Goal: Information Seeking & Learning: Learn about a topic

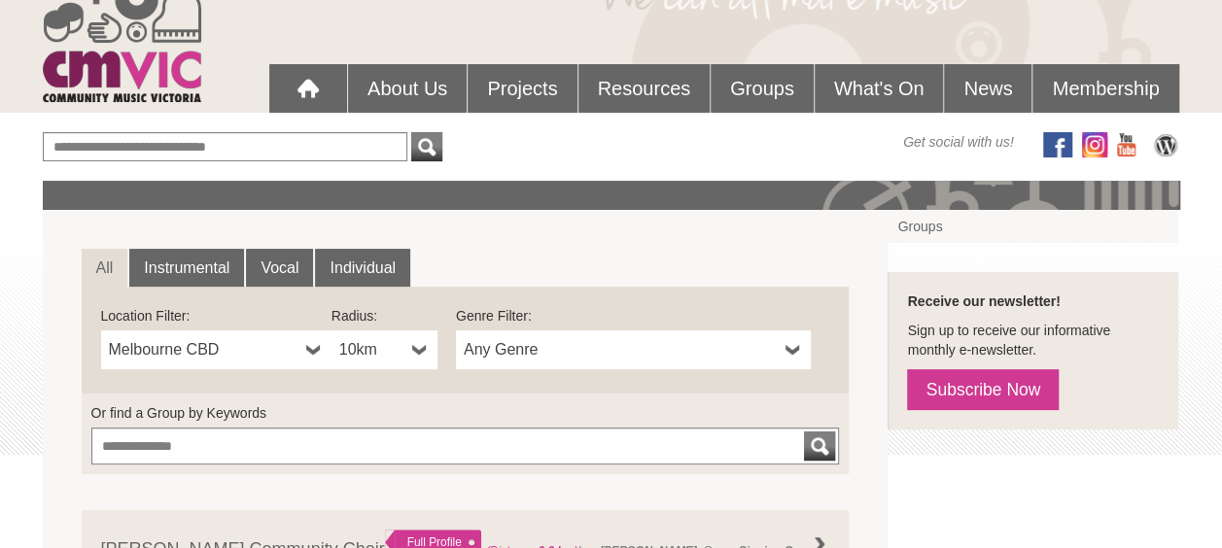
scroll to position [194, 0]
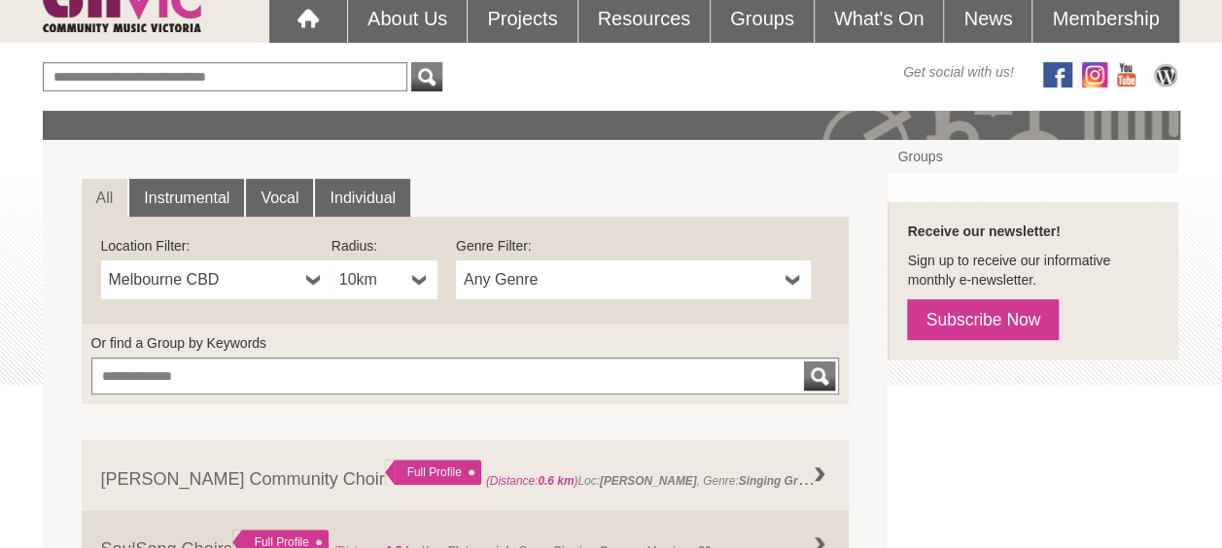
click at [465, 283] on link "Any Genre" at bounding box center [633, 280] width 355 height 39
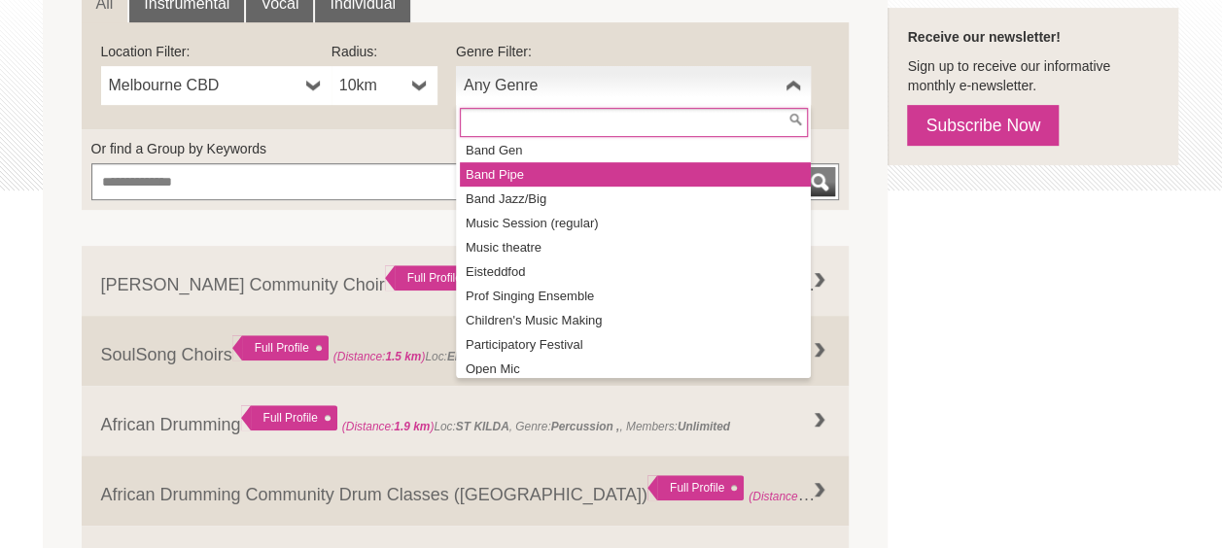
scroll to position [228, 0]
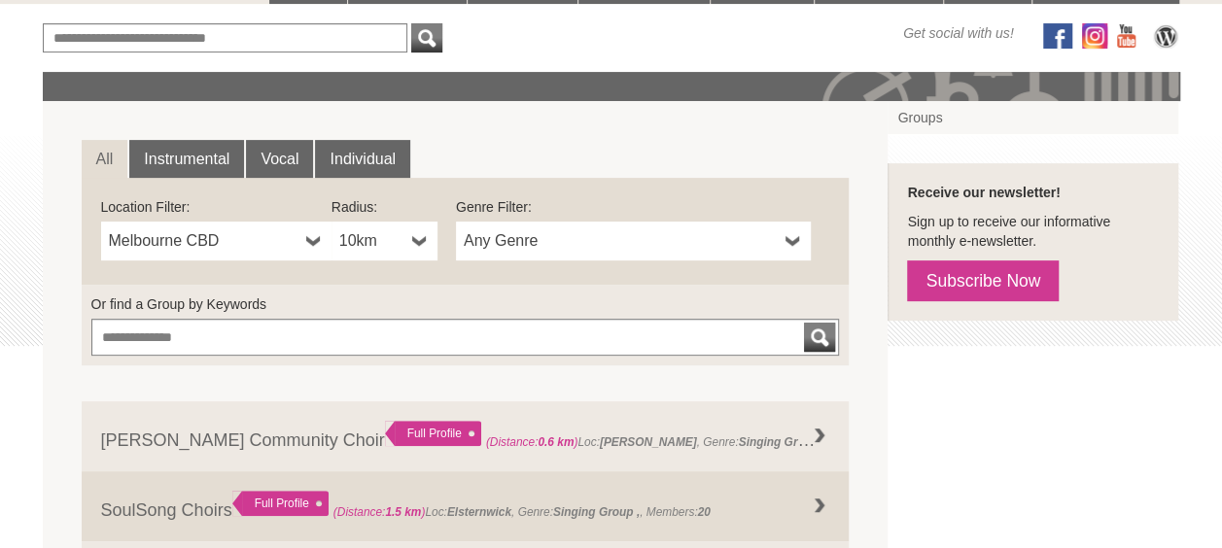
scroll to position [194, 0]
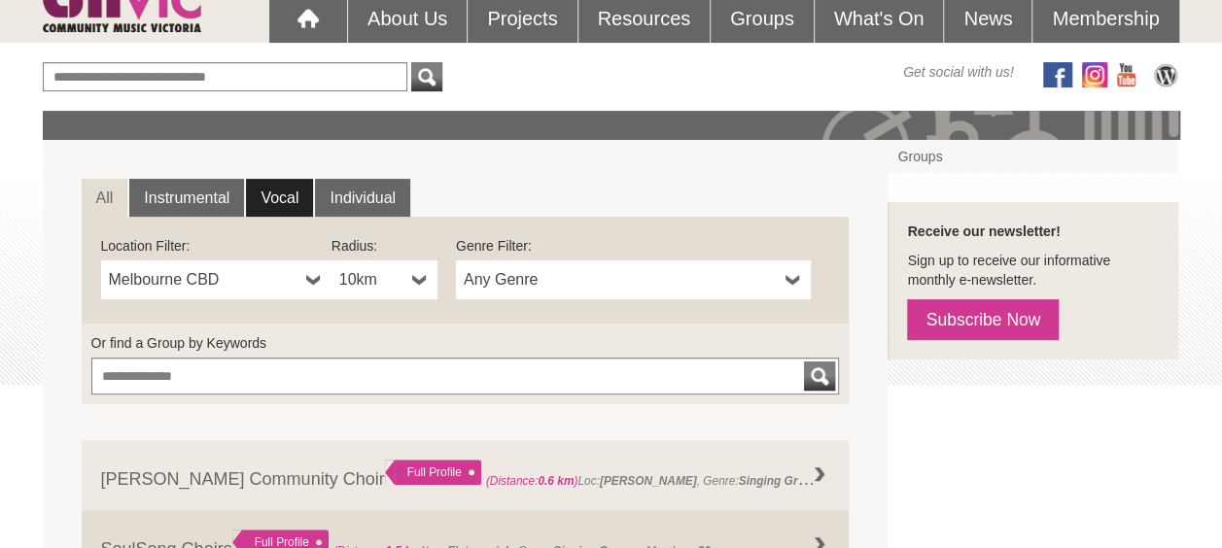
click at [290, 205] on link "Vocal" at bounding box center [279, 198] width 67 height 39
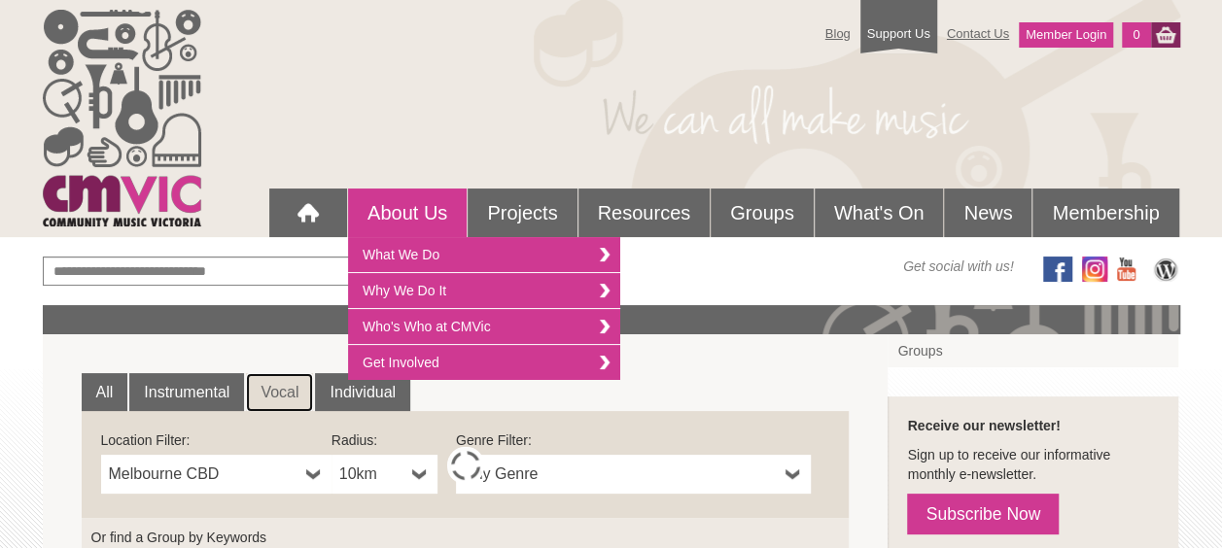
scroll to position [486, 0]
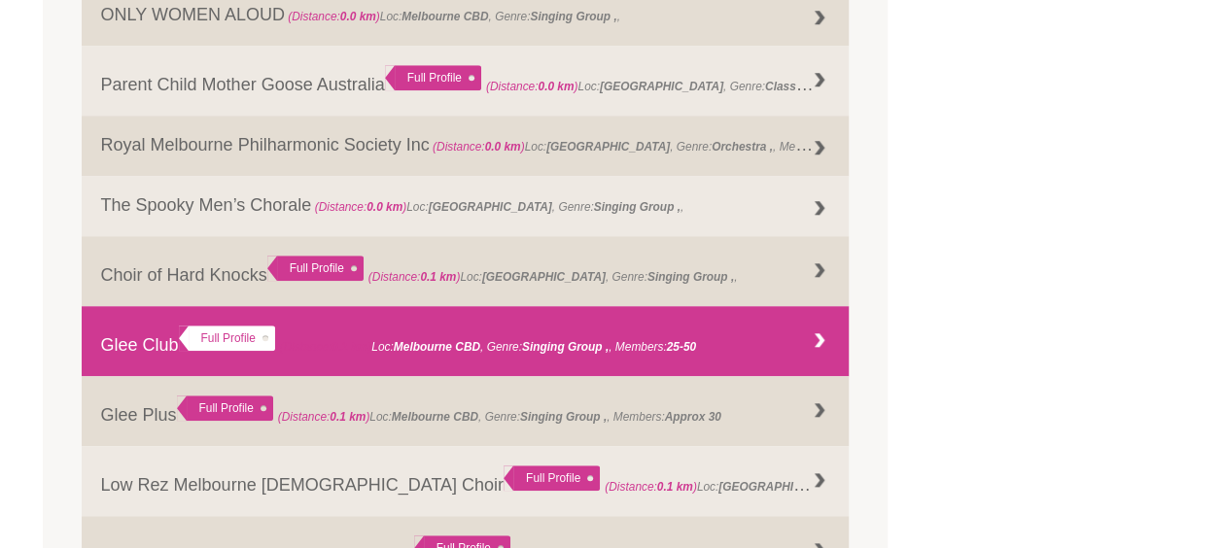
scroll to position [680, 0]
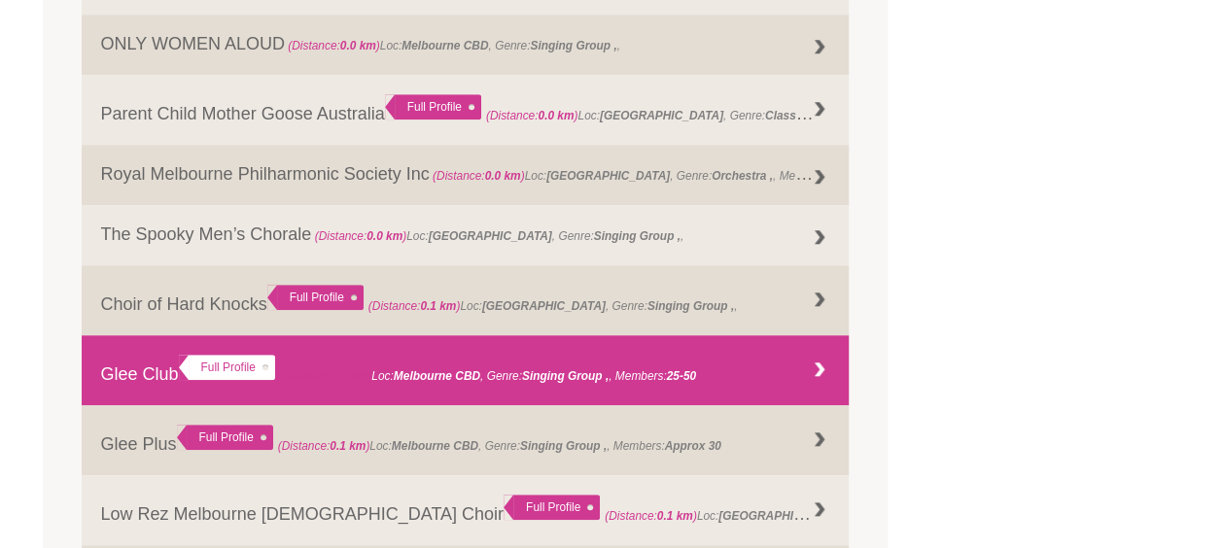
click at [394, 366] on link "Glee Club Full Profile (Distance: 0.1 km ) Loc: [GEOGRAPHIC_DATA] , Genre: , Me…" at bounding box center [466, 370] width 768 height 70
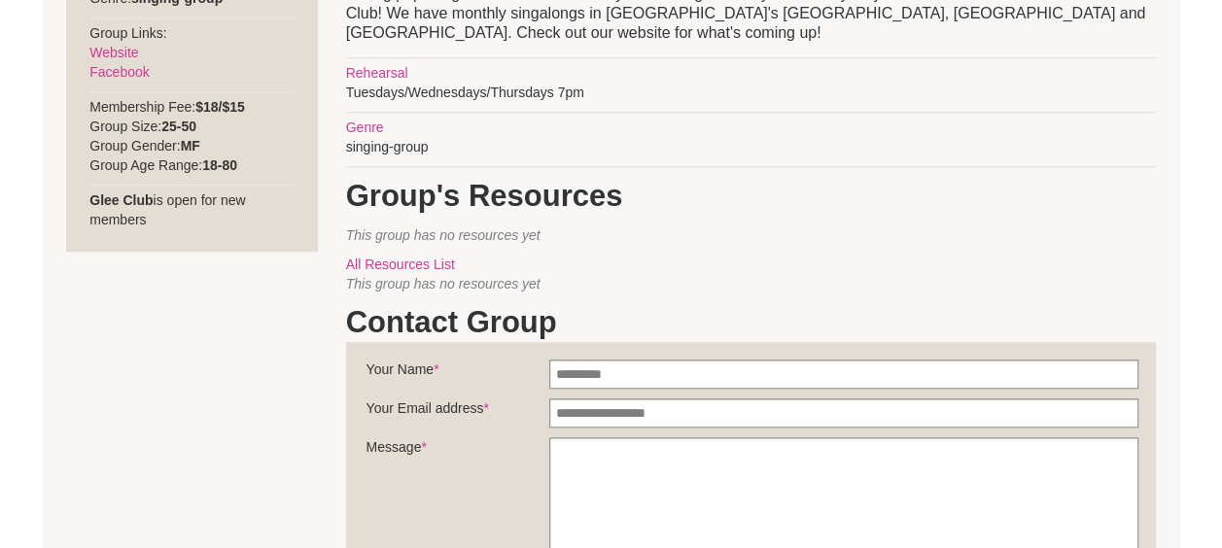
scroll to position [583, 0]
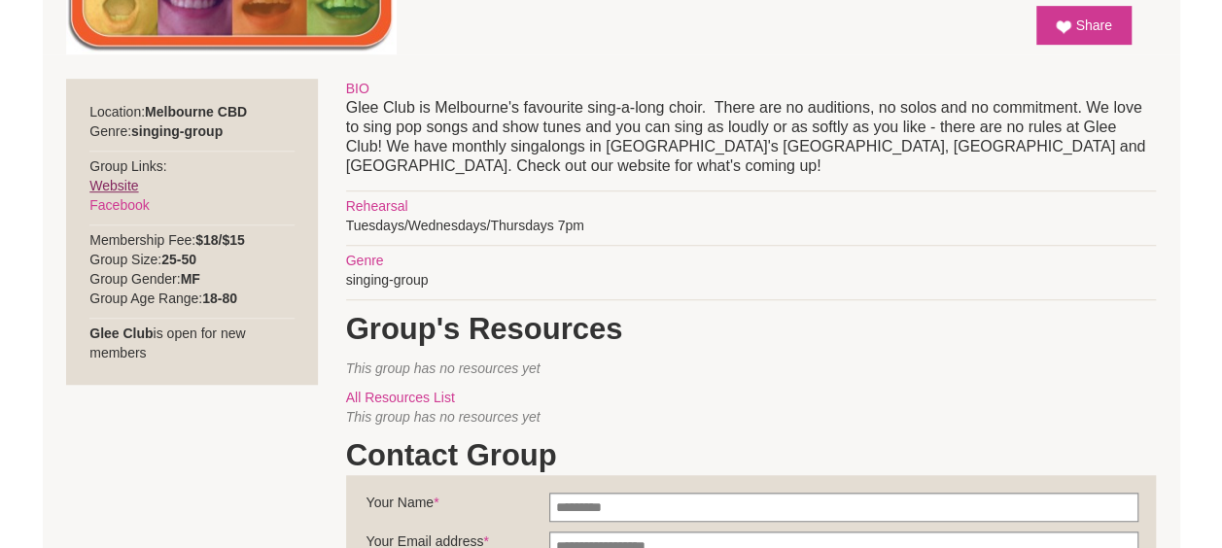
click at [124, 187] on link "Website" at bounding box center [113, 186] width 49 height 16
